Goal: Information Seeking & Learning: Learn about a topic

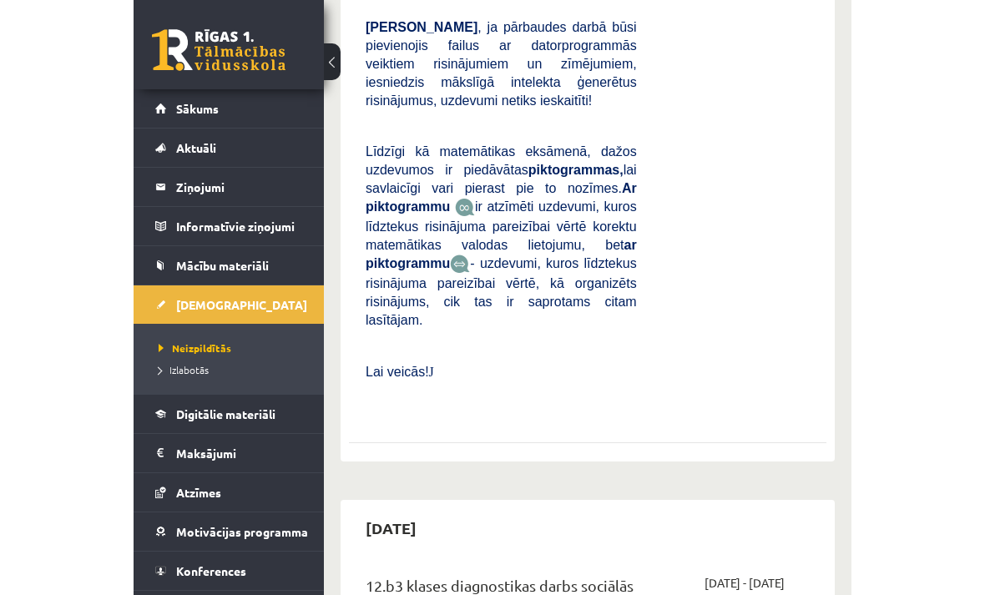
scroll to position [1079, 0]
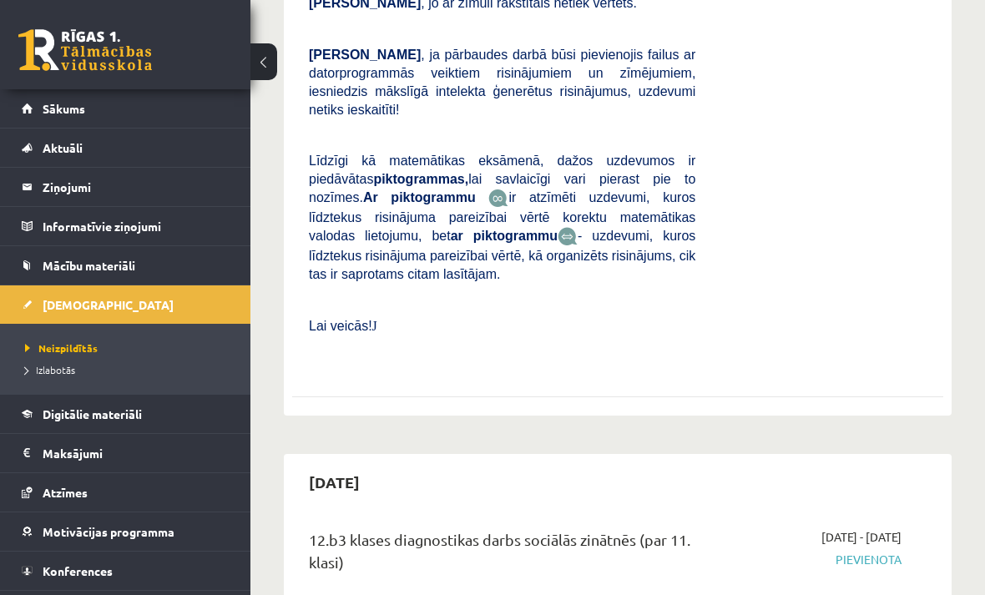
click at [78, 44] on link at bounding box center [85, 50] width 134 height 42
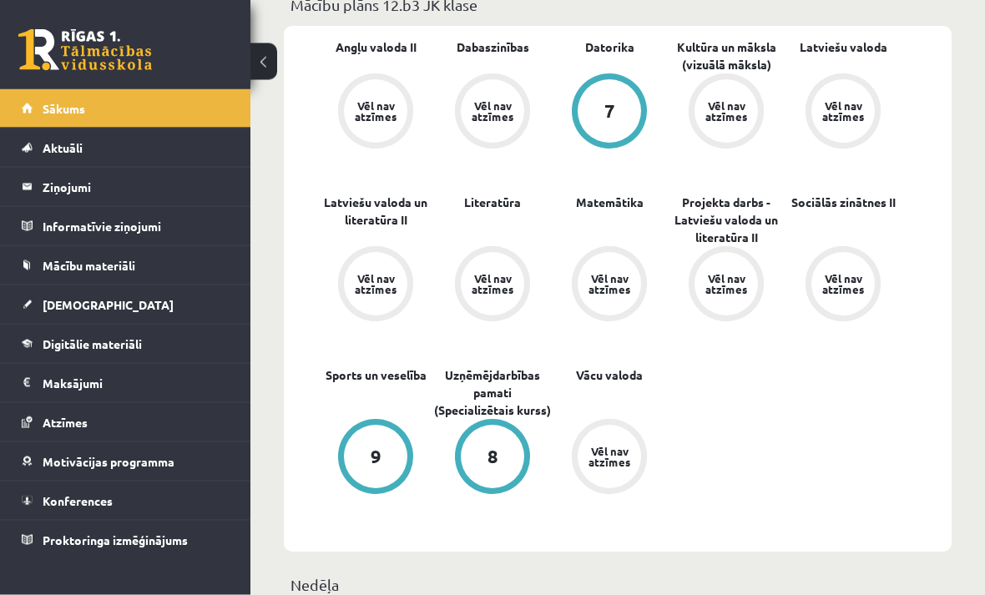
scroll to position [547, 0]
click at [118, 343] on span "Digitālie materiāli" at bounding box center [92, 343] width 99 height 15
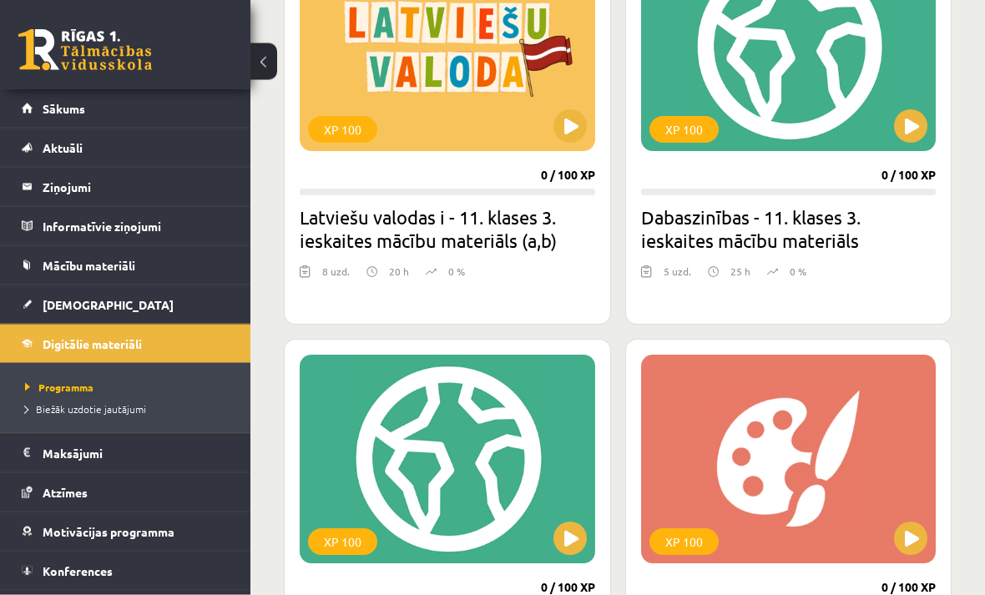
scroll to position [549, 0]
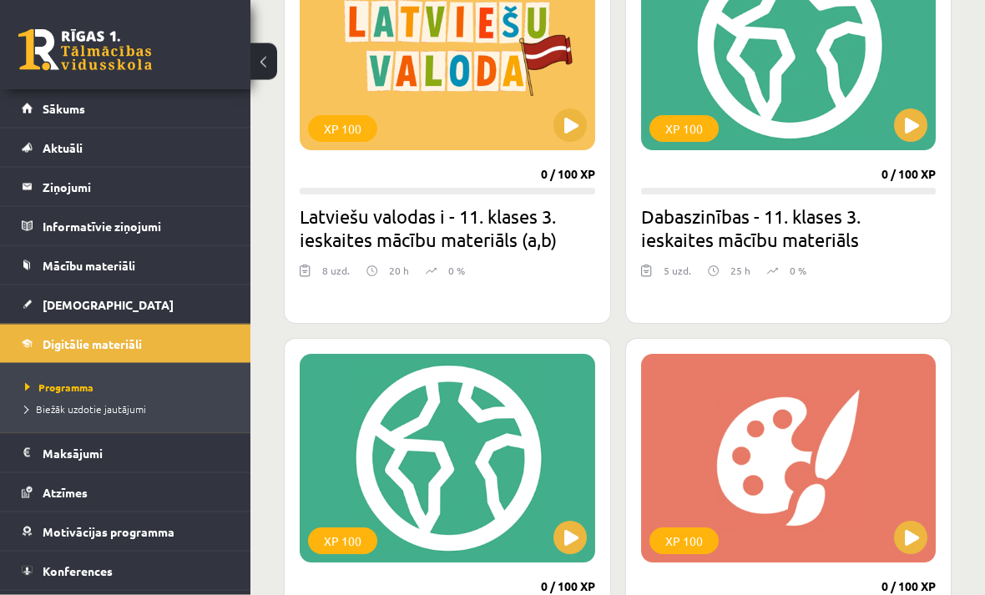
click at [252, 58] on button at bounding box center [263, 61] width 27 height 37
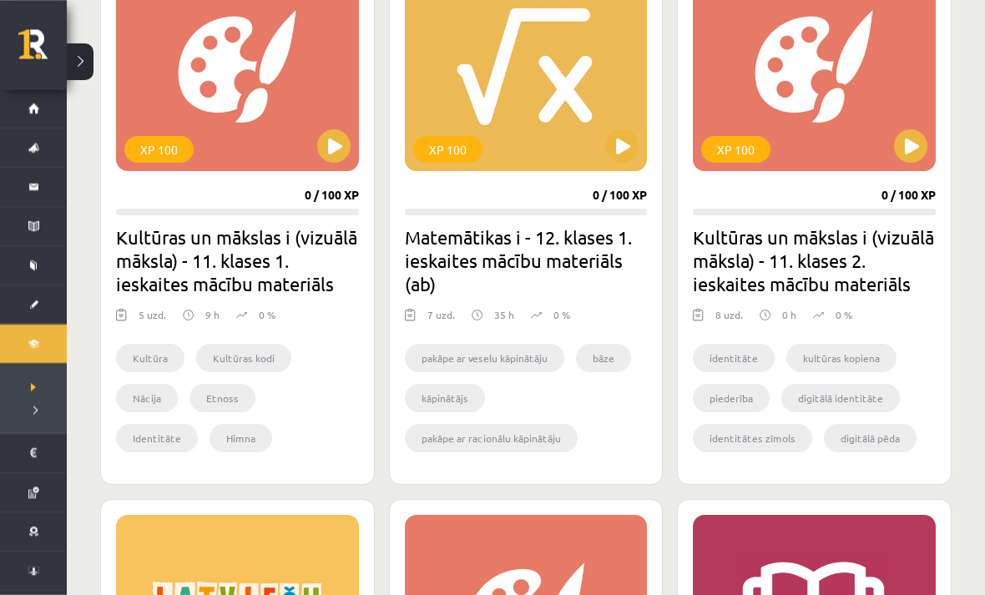
scroll to position [960, 0]
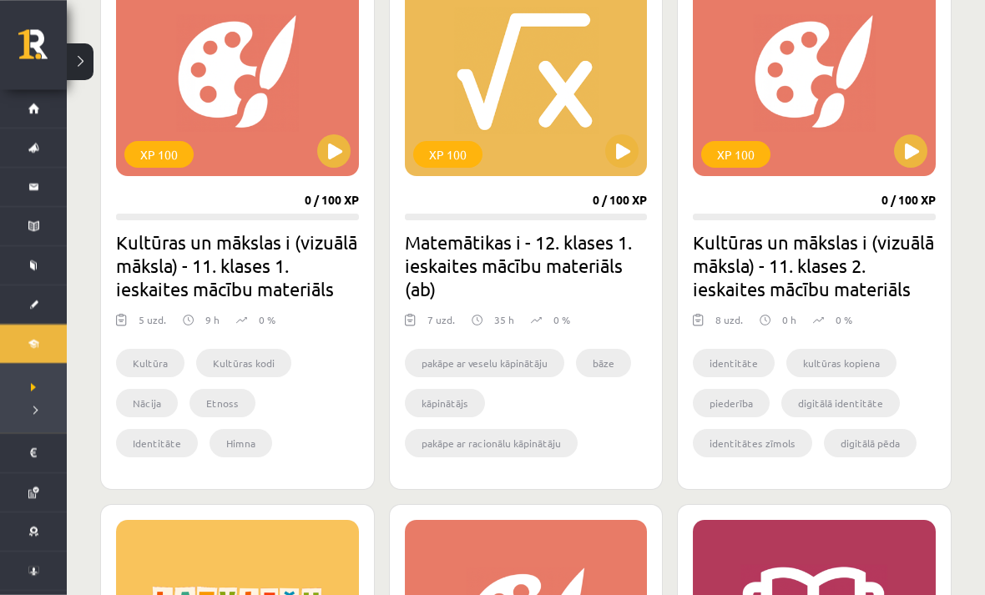
click at [329, 149] on button at bounding box center [333, 150] width 33 height 33
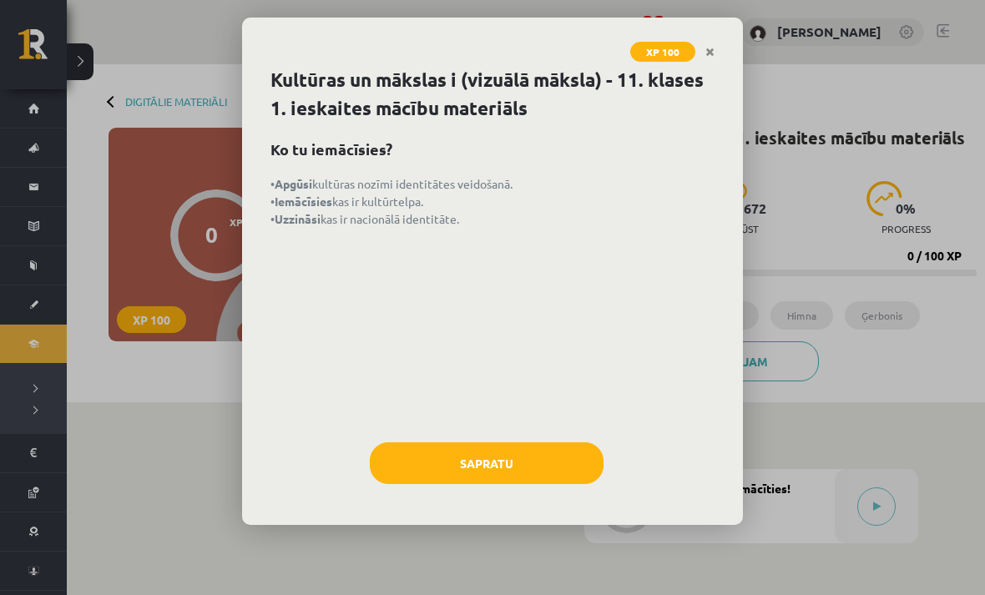
click at [564, 463] on button "Sapratu" at bounding box center [487, 463] width 234 height 42
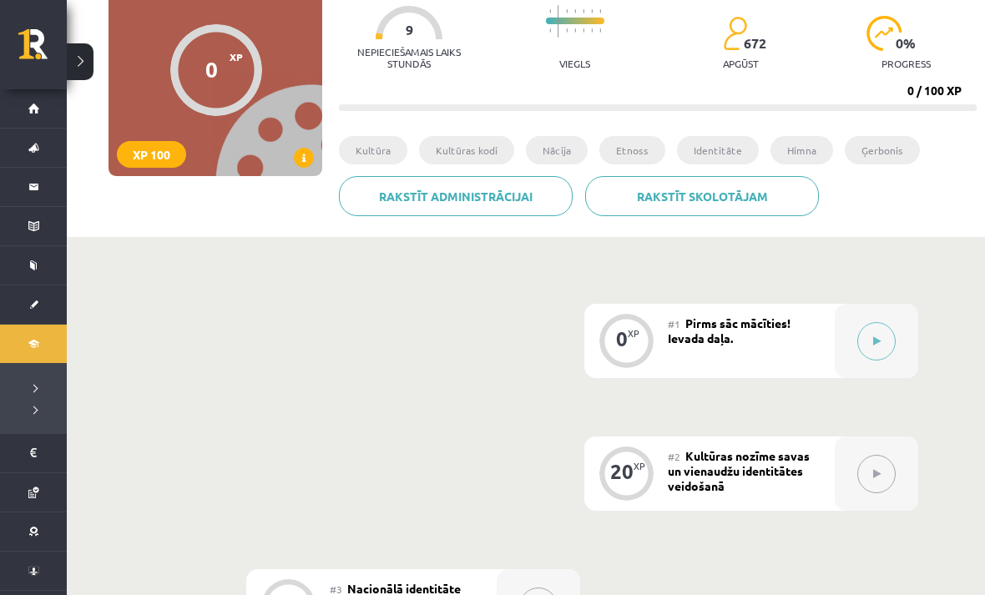
scroll to position [142, 0]
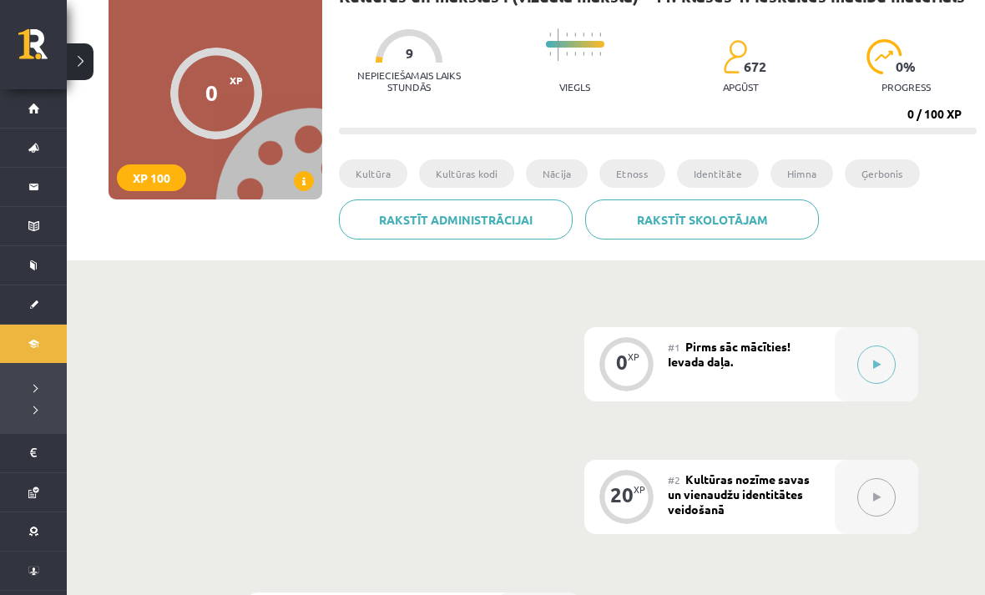
click at [872, 357] on button at bounding box center [876, 365] width 38 height 38
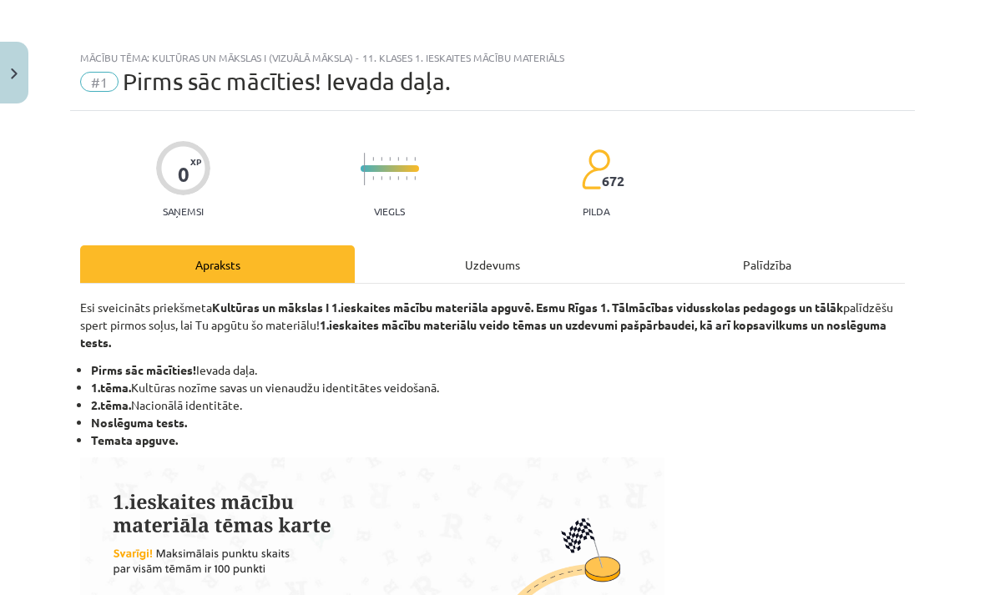
scroll to position [0, 0]
click at [17, 70] on img "Close" at bounding box center [14, 73] width 7 height 11
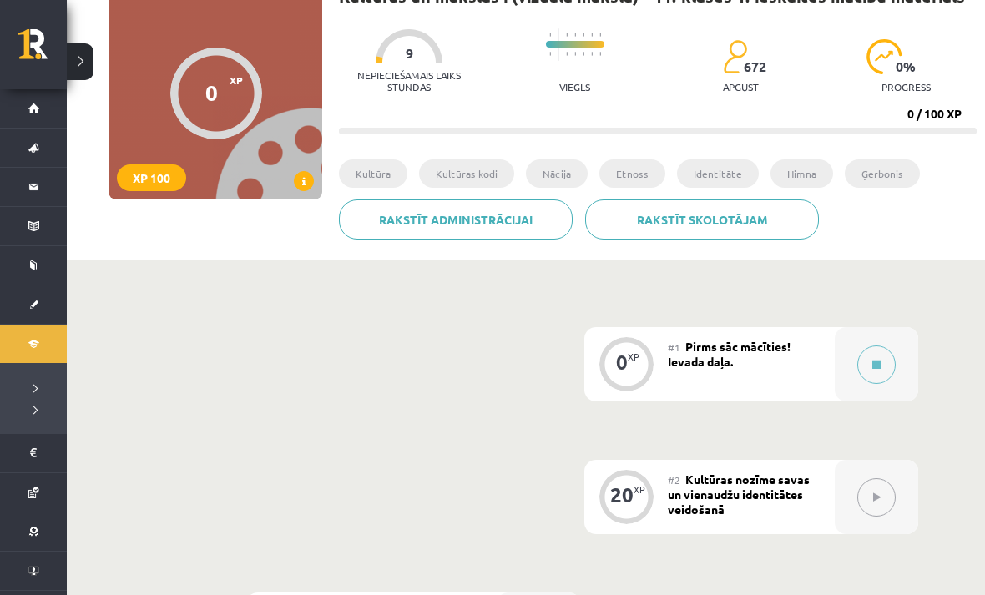
click at [83, 74] on button at bounding box center [80, 61] width 27 height 37
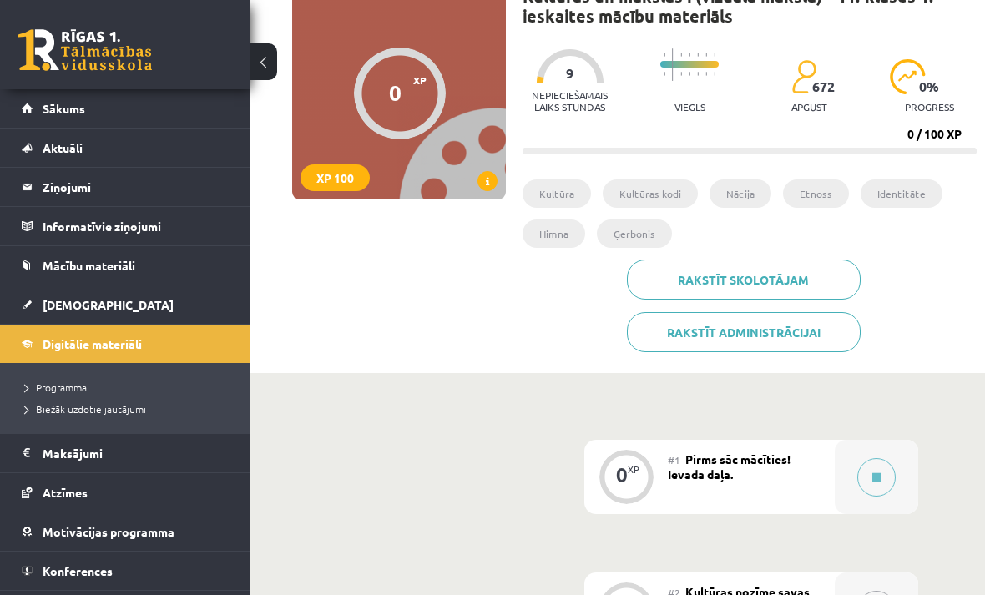
click at [74, 341] on span "Digitālie materiāli" at bounding box center [92, 343] width 99 height 15
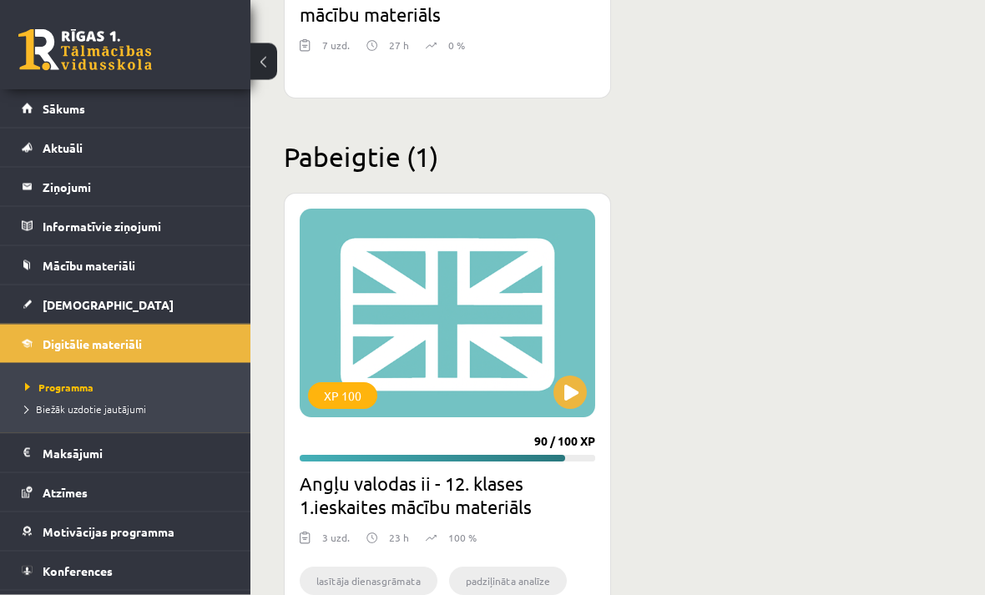
scroll to position [3453, 0]
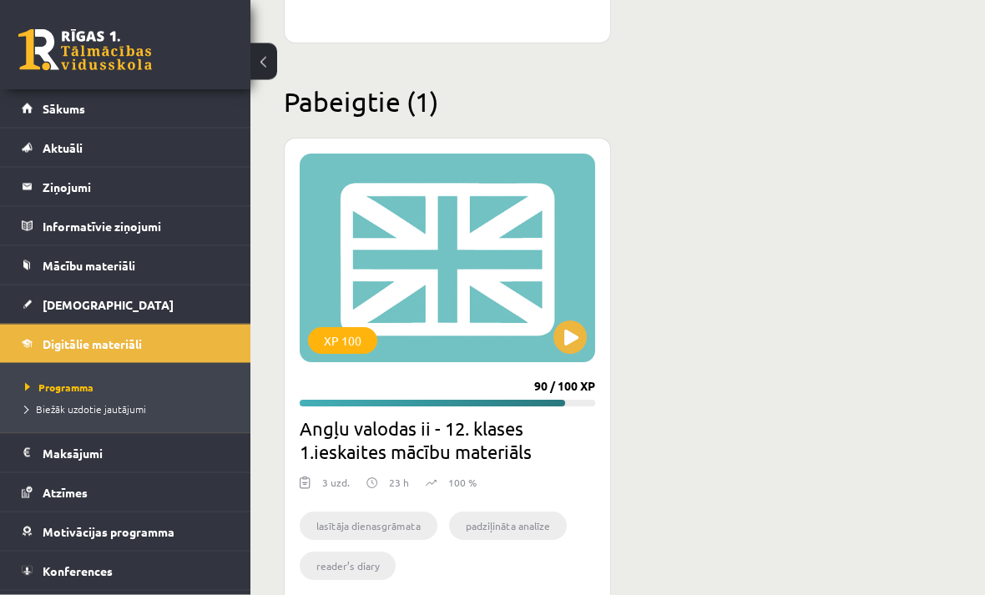
click at [177, 59] on div "0 Dāvanas 124 mP 90 xp" at bounding box center [125, 44] width 250 height 89
click at [268, 60] on button at bounding box center [263, 61] width 27 height 37
